Goal: Use online tool/utility: Use online tool/utility

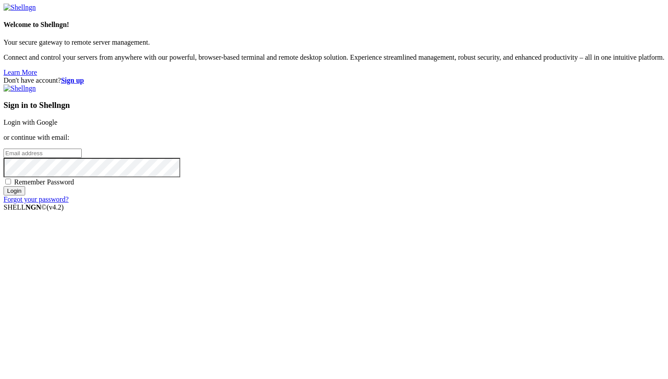
click at [57, 126] on link "Login with Google" at bounding box center [31, 122] width 54 height 8
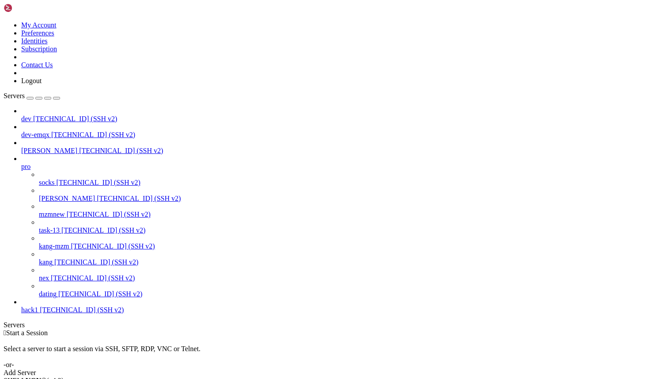
click at [57, 297] on span "dating" at bounding box center [48, 294] width 18 height 8
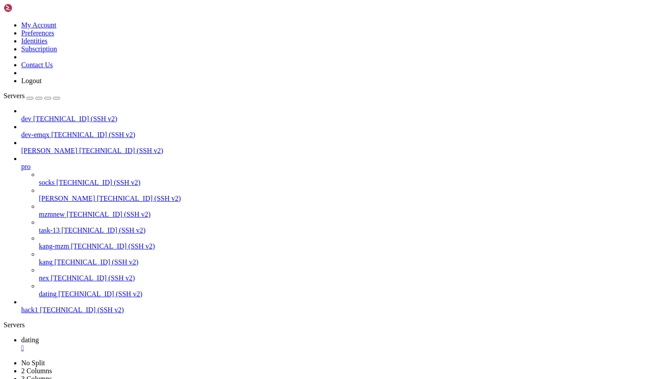
scroll to position [58855, 0]
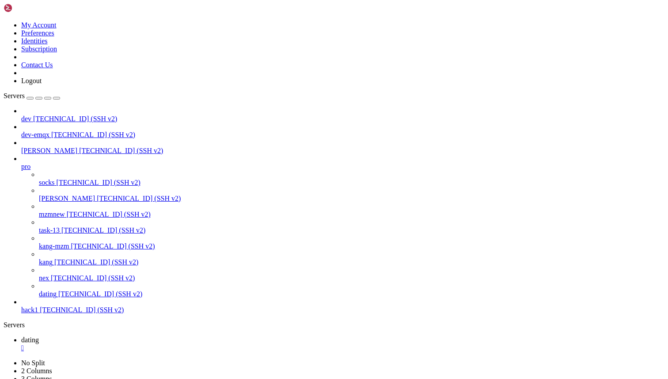
scroll to position [59414, 0]
